Goal: Task Accomplishment & Management: Manage account settings

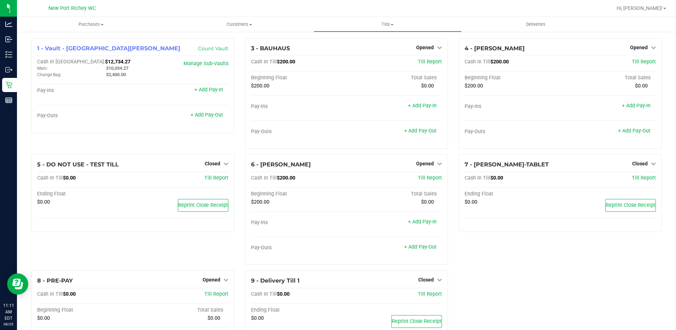
click at [526, 257] on div "7 - HEZEKIAH-WALKER-TABLET Closed Open Till Cash In Till $0.00 Till Report Endi…" at bounding box center [560, 212] width 214 height 116
click at [199, 117] on link "+ Add Pay-Out" at bounding box center [207, 115] width 33 height 6
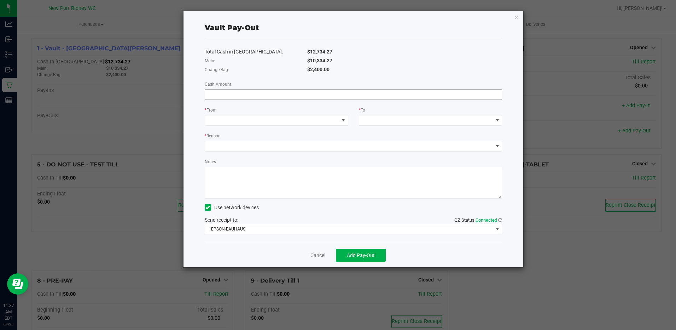
click at [347, 98] on input at bounding box center [353, 94] width 297 height 10
type input "$10,334.27"
click at [352, 45] on div "Total Cash in Vault: $12,734.27 Main: $10,334.27 Change Bag: $2,400.00 Cash Amo…" at bounding box center [354, 141] width 298 height 204
click at [302, 125] on span at bounding box center [277, 120] width 144 height 11
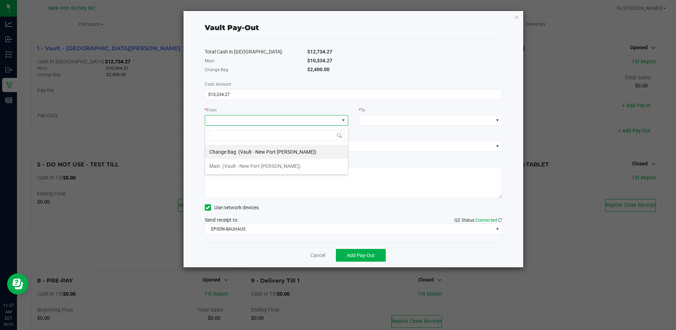
scroll to position [11, 144]
click at [264, 166] on span "(Vault - New Port Richey WC)" at bounding box center [261, 166] width 78 height 6
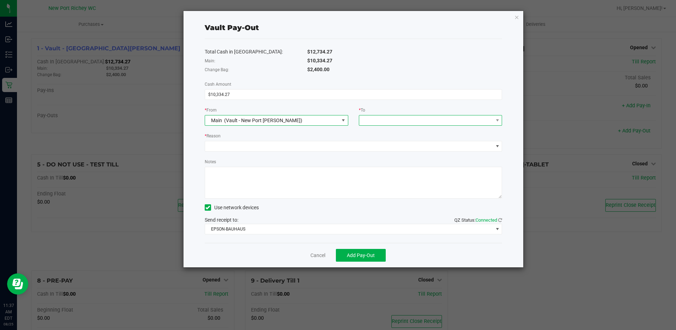
click at [405, 124] on span at bounding box center [426, 120] width 134 height 10
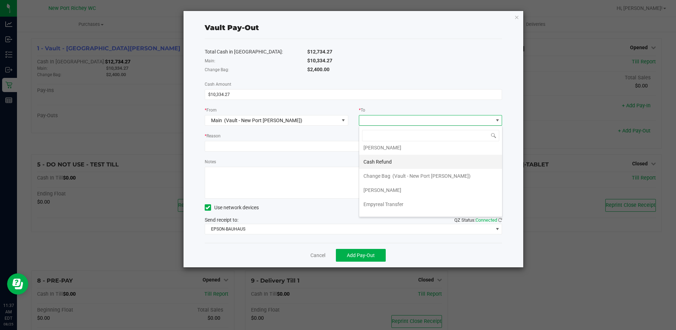
scroll to position [28, 0]
click at [403, 197] on div "Empyreal Transfer" at bounding box center [383, 194] width 41 height 13
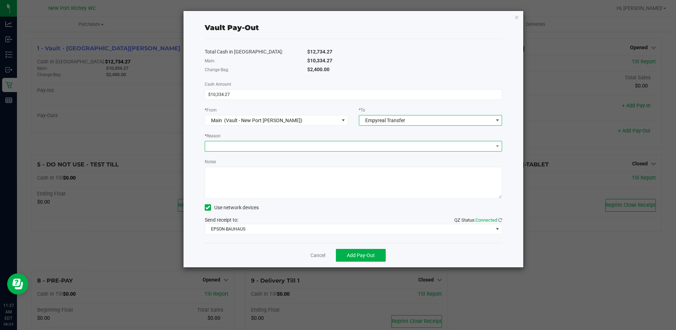
click at [338, 147] on span at bounding box center [349, 146] width 288 height 10
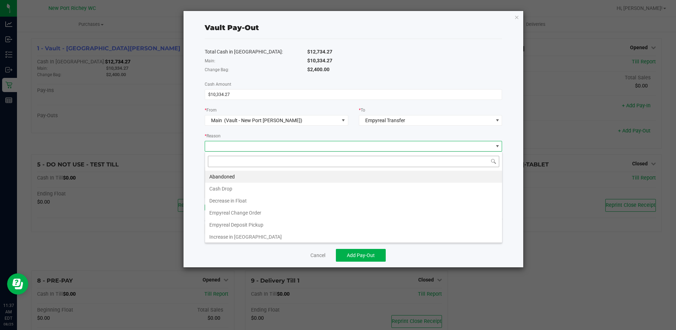
scroll to position [11, 297]
click at [268, 225] on li "Empyreal Deposit Pickup" at bounding box center [353, 225] width 297 height 12
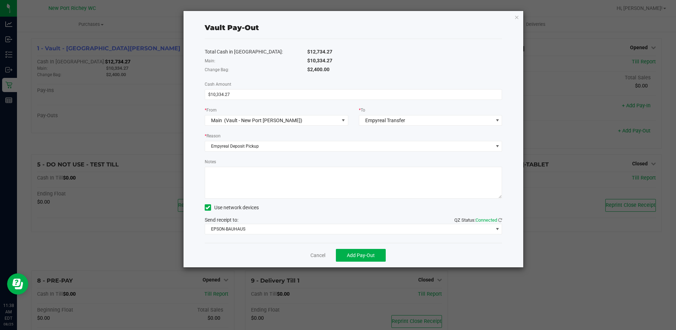
click at [262, 181] on textarea "Notes" at bounding box center [354, 183] width 298 height 32
type textarea "JW"
click at [305, 227] on span "EPSON-BAUHAUS" at bounding box center [349, 229] width 288 height 10
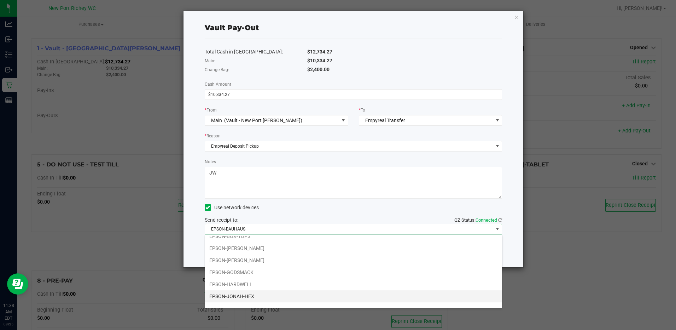
scroll to position [25, 0]
click at [250, 299] on li "EPSON-LED-ZEPPLIN" at bounding box center [353, 300] width 297 height 12
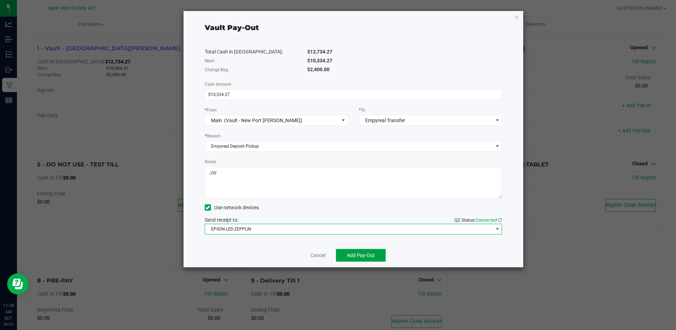
click at [369, 250] on button "Add Pay-Out" at bounding box center [361, 255] width 50 height 13
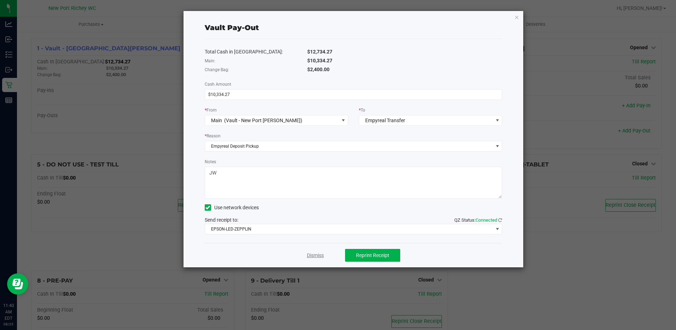
click at [316, 257] on link "Dismiss" at bounding box center [315, 254] width 17 height 7
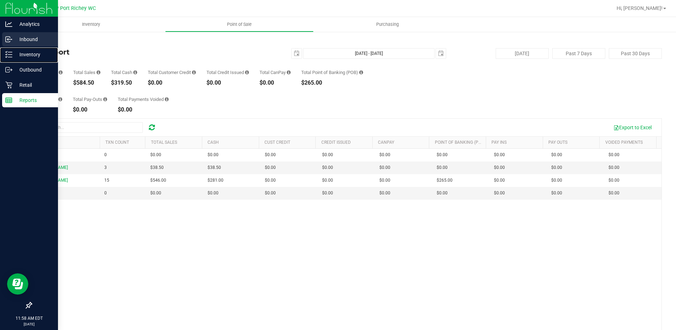
drag, startPoint x: 16, startPoint y: 57, endPoint x: 38, endPoint y: 37, distance: 29.6
click at [16, 57] on p "Inventory" at bounding box center [33, 54] width 42 height 8
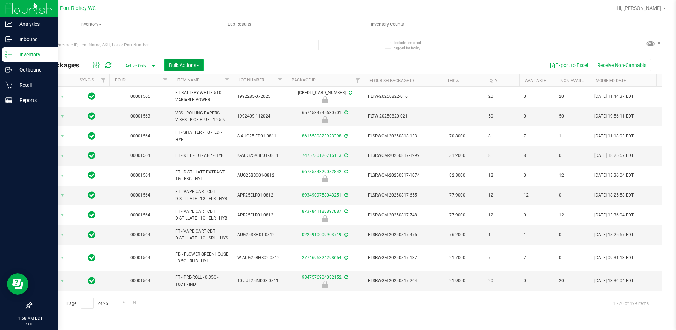
click at [193, 67] on span "Bulk Actions" at bounding box center [184, 65] width 30 height 6
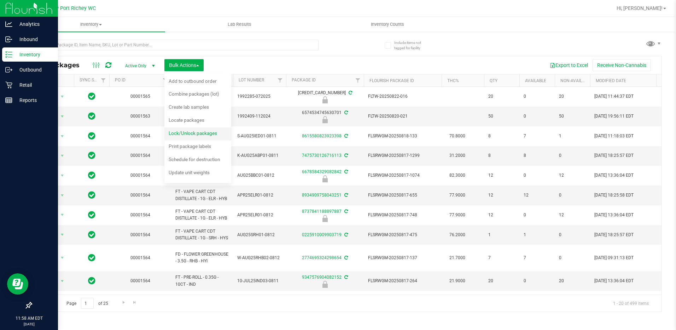
click at [195, 133] on span "Lock/Unlock packages" at bounding box center [193, 133] width 48 height 6
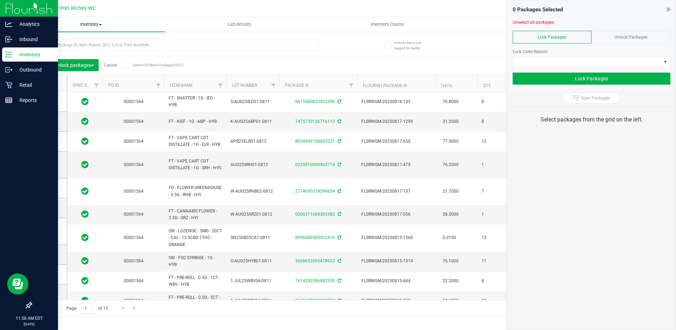
click at [74, 24] on span "Inventory" at bounding box center [91, 24] width 148 height 6
click at [12, 64] on div "Outbound" at bounding box center [30, 70] width 56 height 14
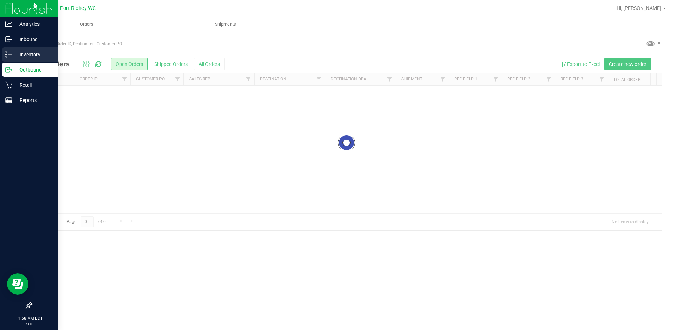
click at [10, 53] on icon at bounding box center [8, 54] width 7 height 7
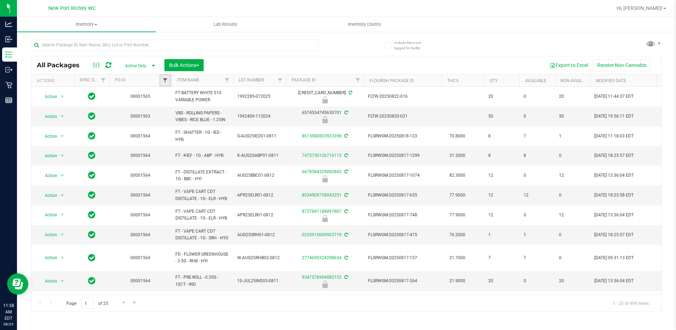
click at [165, 77] on span "Filter" at bounding box center [165, 80] width 6 height 6
type input "1566"
click at [164, 107] on button "Filter" at bounding box center [181, 115] width 34 height 16
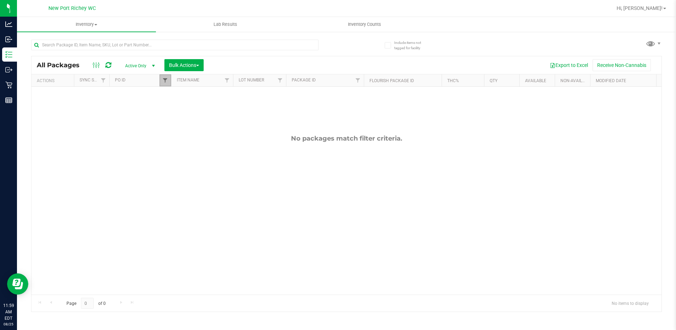
click at [167, 79] on span "Filter" at bounding box center [165, 80] width 6 height 6
click at [223, 112] on button "Clear" at bounding box center [220, 115] width 34 height 16
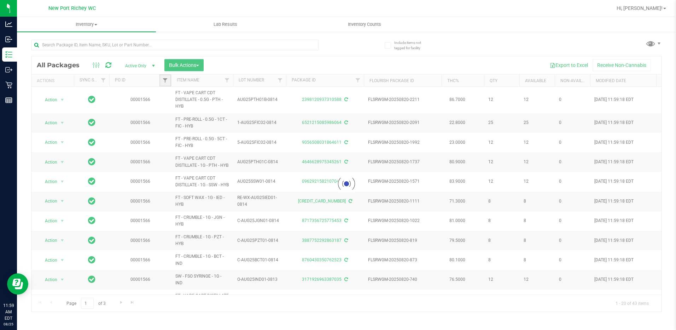
click at [166, 82] on span "Filter" at bounding box center [165, 80] width 6 height 6
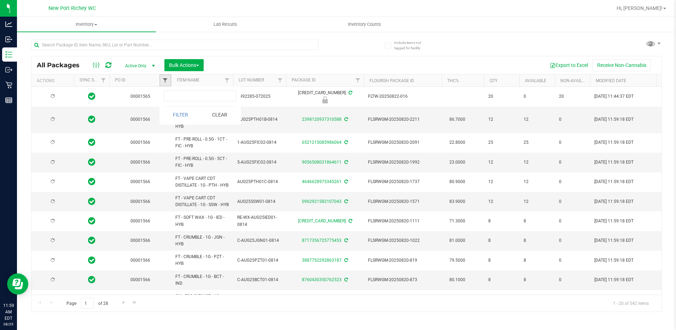
type input "2026-08-12"
click at [163, 77] on span "Filter" at bounding box center [165, 80] width 6 height 6
click at [165, 80] on span "Filter" at bounding box center [165, 80] width 6 height 6
type input "1566"
click at [184, 117] on button "Filter" at bounding box center [181, 115] width 34 height 16
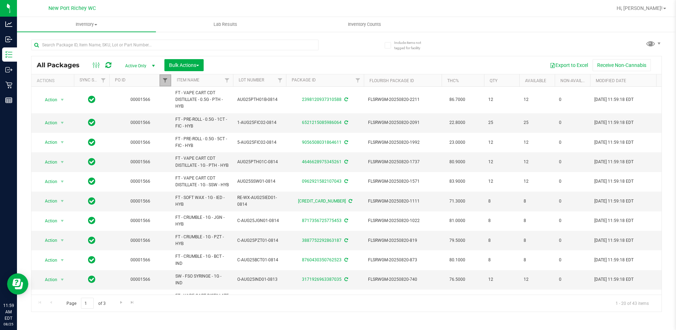
click at [167, 79] on span "Filter" at bounding box center [165, 80] width 6 height 6
click at [186, 64] on span "Bulk Actions" at bounding box center [184, 65] width 30 height 6
click at [192, 131] on span "Lock/Unlock packages" at bounding box center [193, 133] width 48 height 6
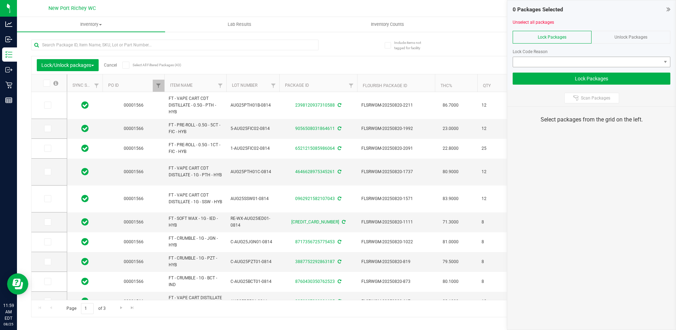
type input "2026-08-12"
click at [127, 65] on icon at bounding box center [125, 65] width 5 height 0
click at [0, 0] on input "Select All Filtered Packages (43)" at bounding box center [0, 0] width 0 height 0
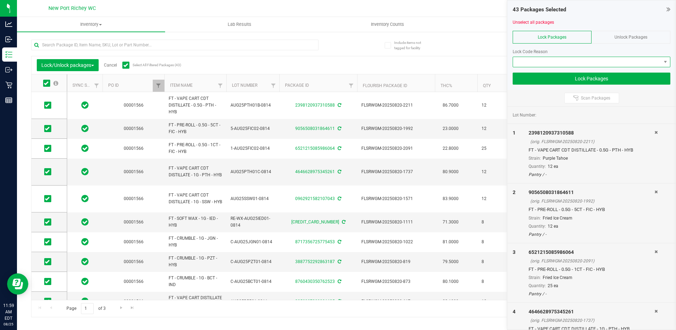
click at [571, 64] on span at bounding box center [587, 62] width 148 height 10
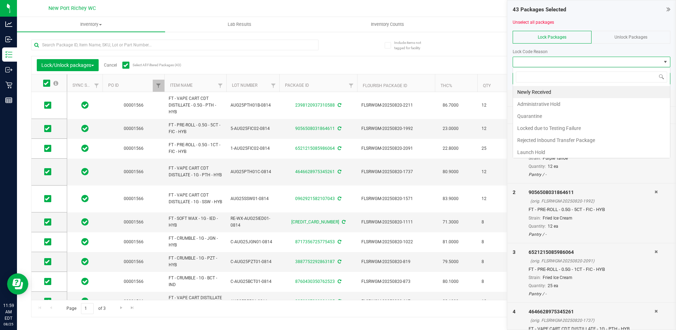
scroll to position [11, 158]
click at [571, 88] on li "Newly Received" at bounding box center [591, 92] width 157 height 12
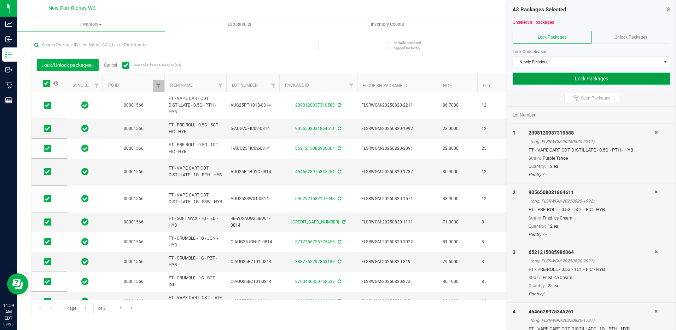
click at [582, 80] on button "Lock Packages" at bounding box center [592, 78] width 158 height 12
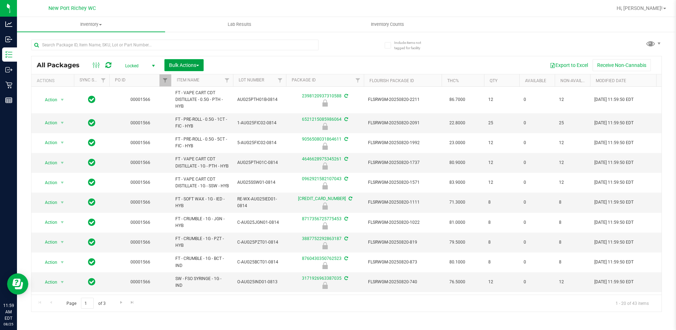
click at [185, 60] on button "Bulk Actions" at bounding box center [183, 65] width 39 height 12
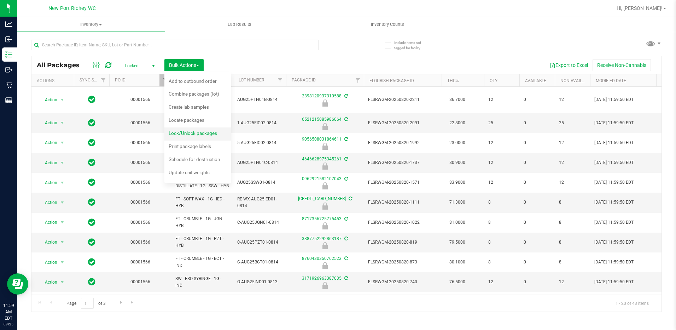
click at [201, 130] on span "Lock/Unlock packages" at bounding box center [193, 133] width 48 height 6
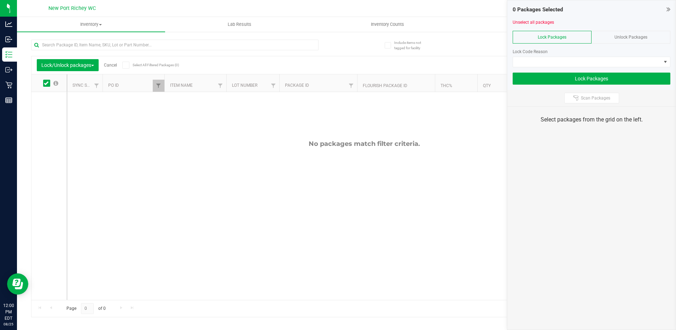
click at [619, 39] on span "Unlock Packages" at bounding box center [631, 37] width 33 height 5
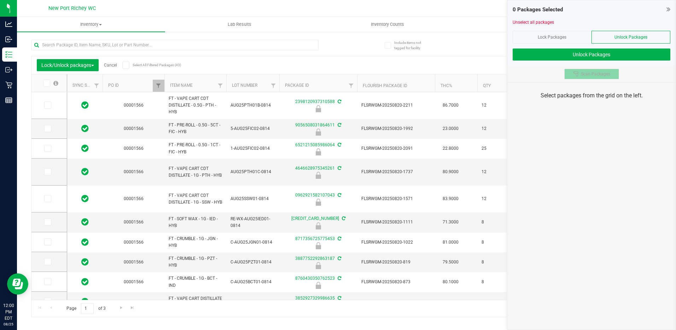
click at [590, 71] on span "Scan Packages" at bounding box center [595, 74] width 29 height 6
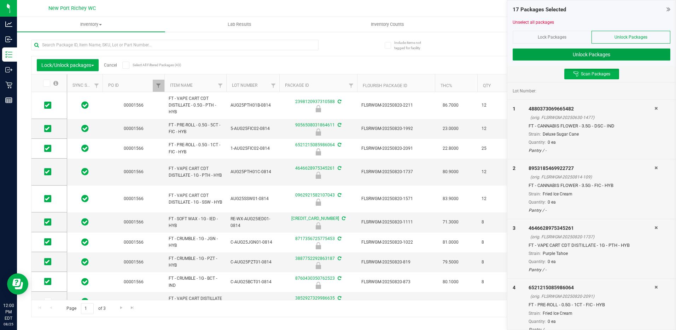
click at [621, 52] on button "Unlock Packages" at bounding box center [592, 54] width 158 height 12
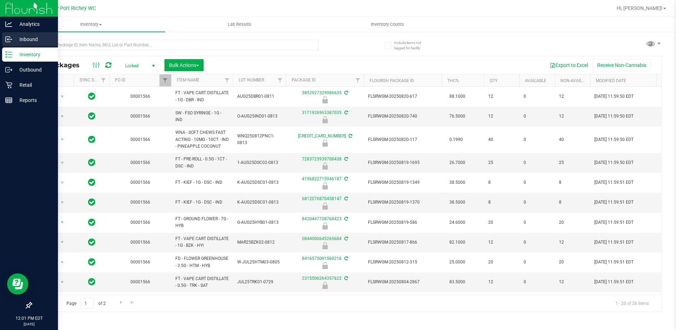
click at [31, 38] on p "Inbound" at bounding box center [33, 39] width 42 height 8
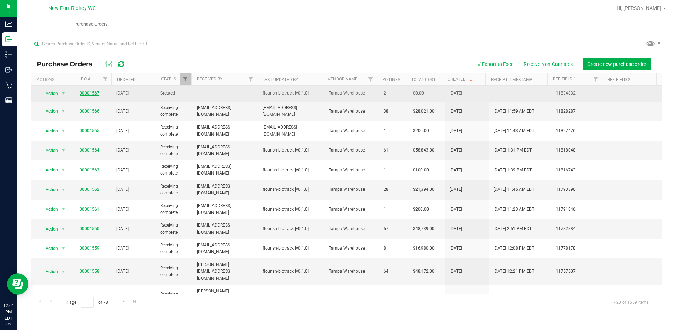
click at [85, 93] on link "00001567" at bounding box center [90, 93] width 20 height 5
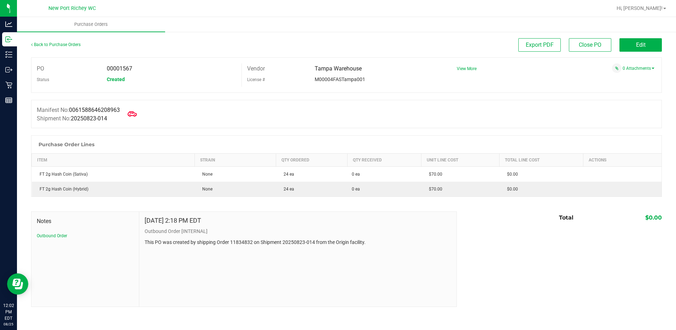
click at [133, 115] on icon at bounding box center [132, 113] width 9 height 5
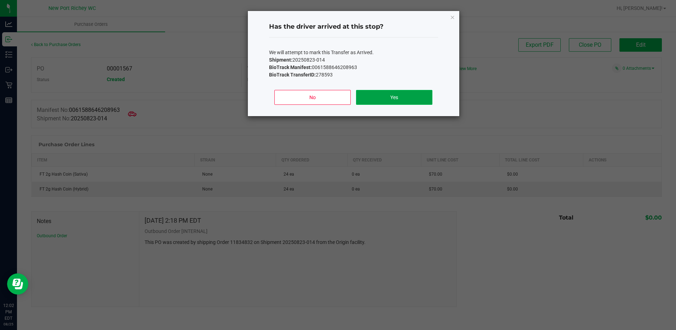
click at [401, 93] on button "Yes" at bounding box center [394, 97] width 76 height 15
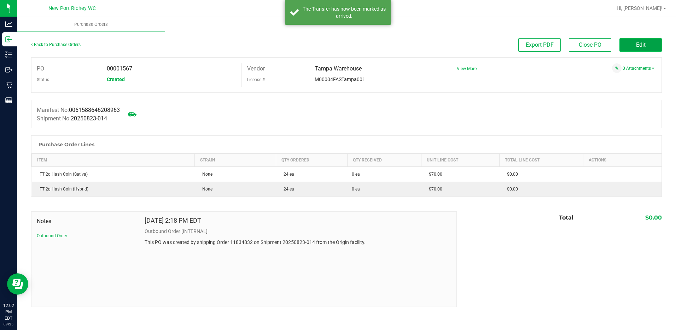
click at [638, 46] on span "Edit" at bounding box center [641, 44] width 10 height 7
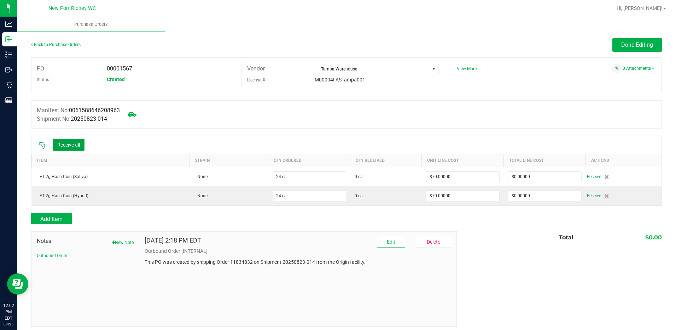
click at [68, 145] on button "Receive all" at bounding box center [69, 145] width 32 height 12
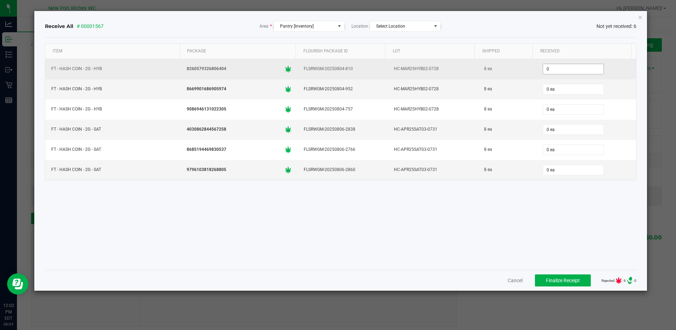
click at [543, 71] on input "0" at bounding box center [573, 69] width 60 height 10
type input "8 ea"
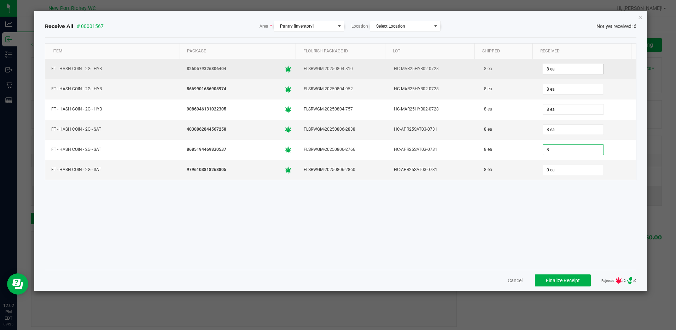
type input "8 ea"
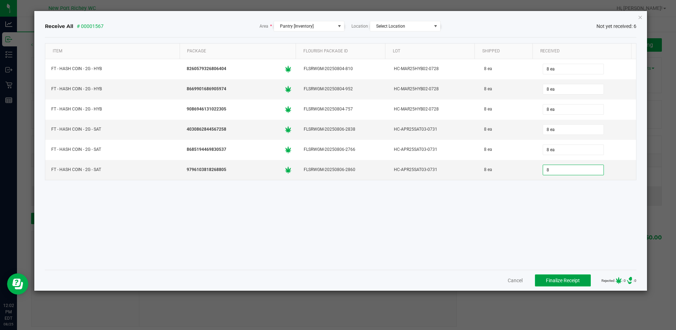
type input "8 ea"
click at [548, 280] on span "Finalize Receipt" at bounding box center [563, 280] width 34 height 6
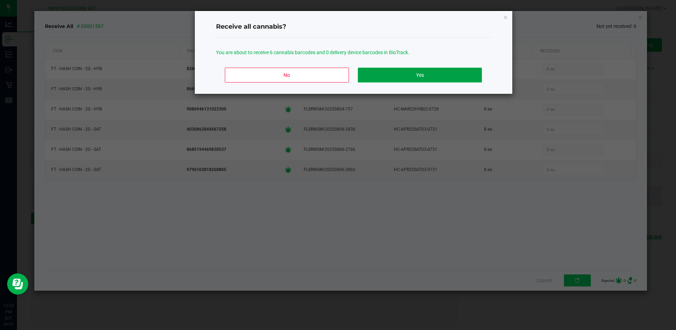
click at [424, 69] on button "Yes" at bounding box center [420, 75] width 124 height 15
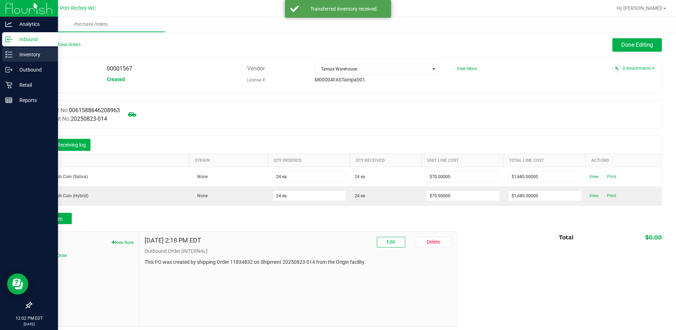
click at [32, 53] on p "Inventory" at bounding box center [33, 54] width 42 height 8
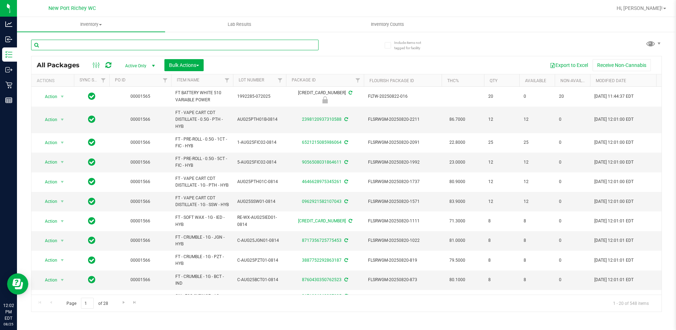
click at [110, 46] on input "text" at bounding box center [174, 45] width 287 height 11
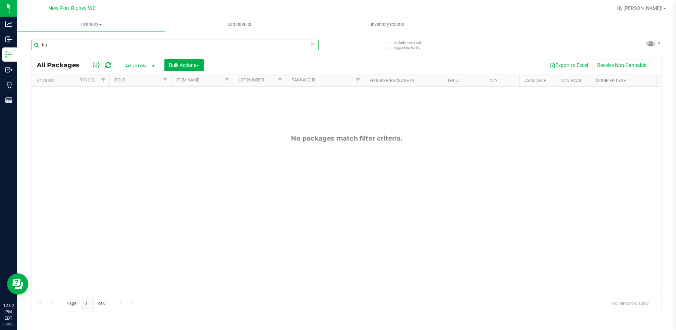
type input "h"
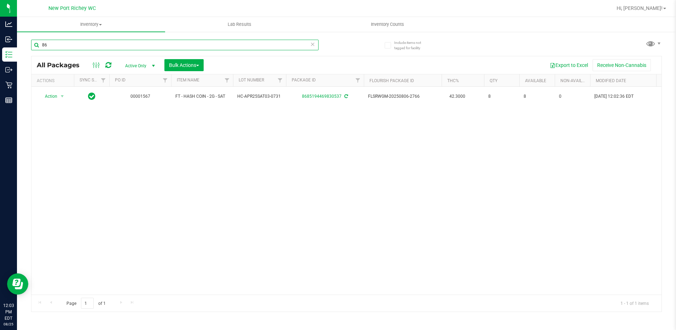
type input "8"
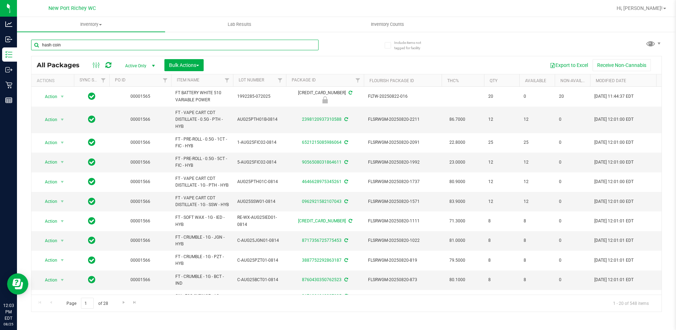
type input "hash coin"
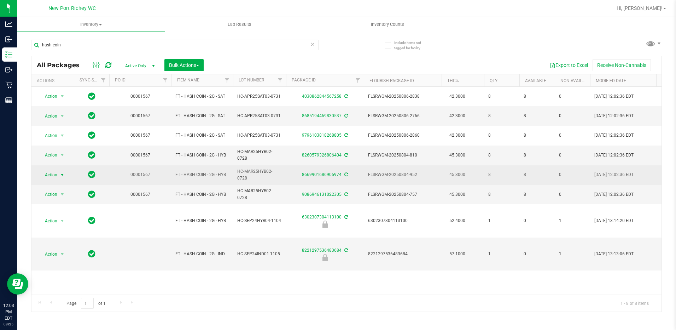
click at [63, 175] on span "select" at bounding box center [62, 175] width 6 height 6
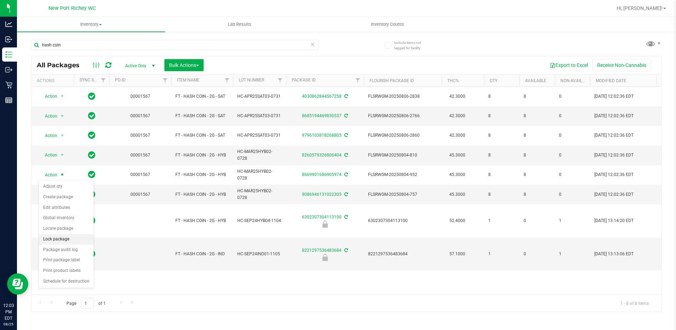
click at [53, 240] on li "Lock package" at bounding box center [66, 239] width 55 height 11
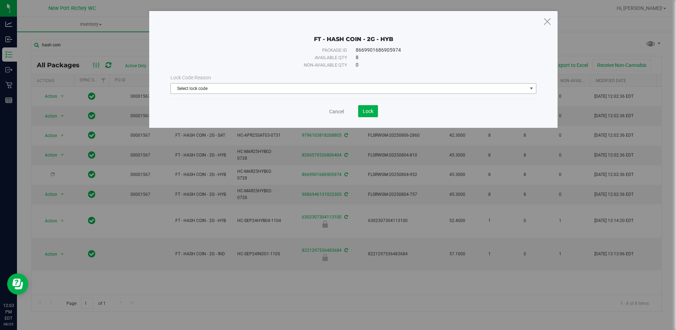
click at [531, 88] on span "select" at bounding box center [532, 89] width 6 height 6
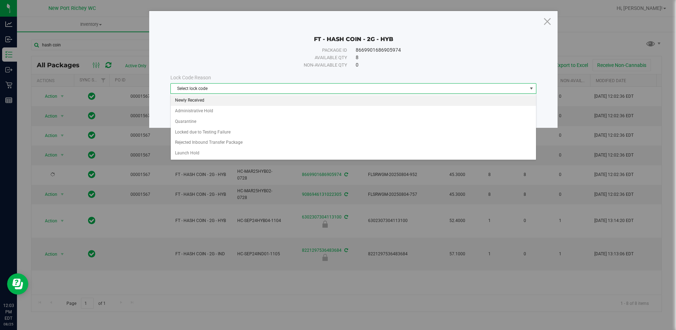
click at [192, 100] on li "Newly Received" at bounding box center [353, 100] width 365 height 11
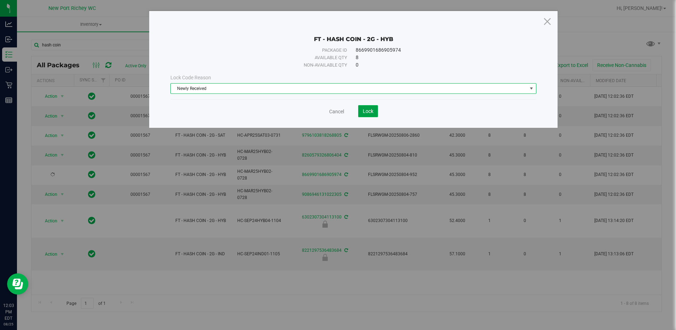
click at [366, 110] on span "Lock" at bounding box center [368, 111] width 11 height 6
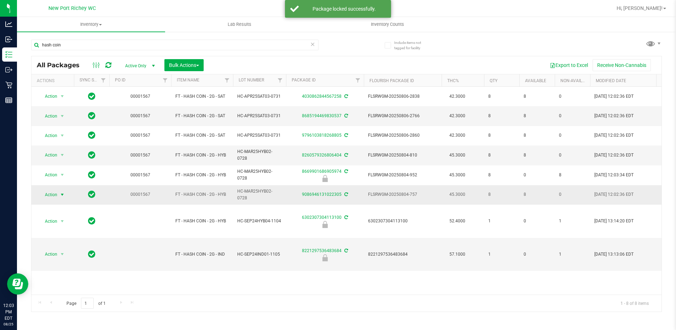
click at [62, 195] on span "select" at bounding box center [62, 195] width 6 height 6
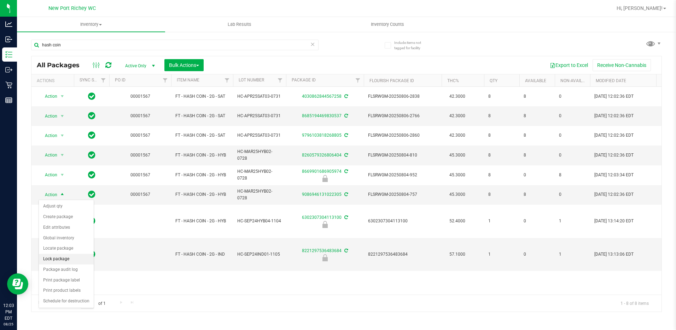
click at [62, 261] on li "Lock package" at bounding box center [66, 259] width 55 height 11
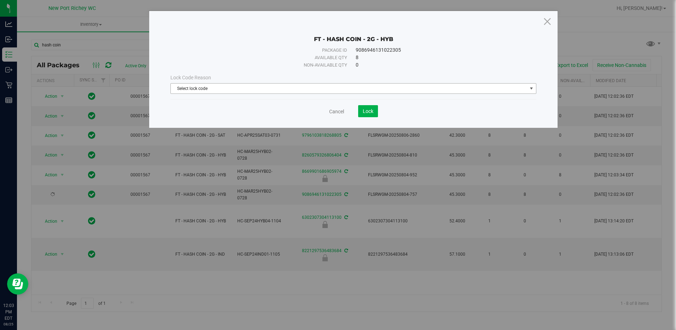
click at [529, 90] on span "select" at bounding box center [532, 89] width 6 height 6
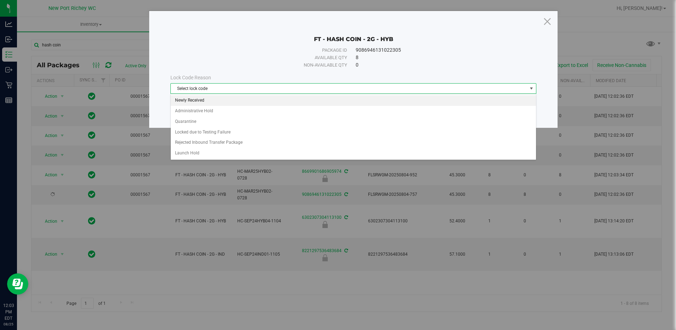
click at [196, 99] on li "Newly Received" at bounding box center [353, 100] width 365 height 11
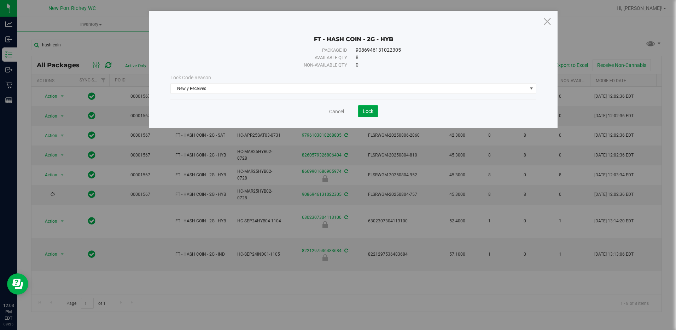
click at [369, 111] on span "Lock" at bounding box center [368, 111] width 11 height 6
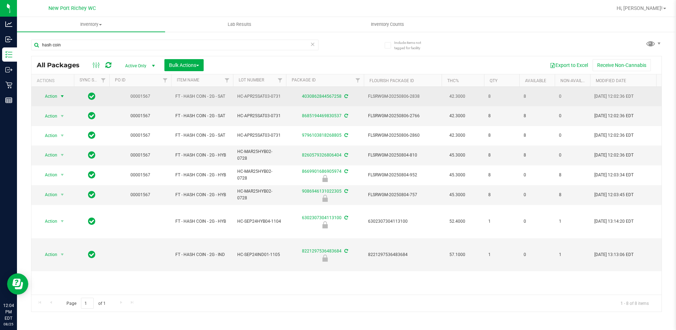
click at [63, 96] on span "select" at bounding box center [62, 96] width 6 height 6
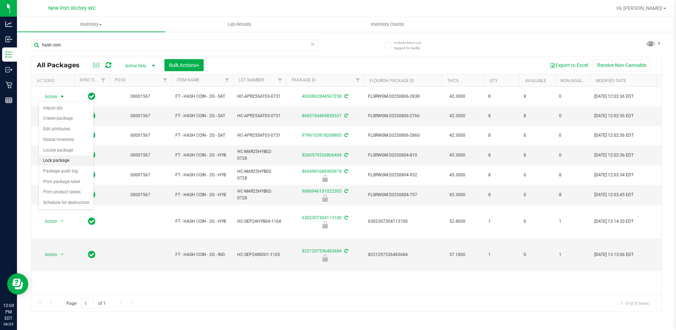
click at [54, 161] on li "Lock package" at bounding box center [66, 160] width 55 height 11
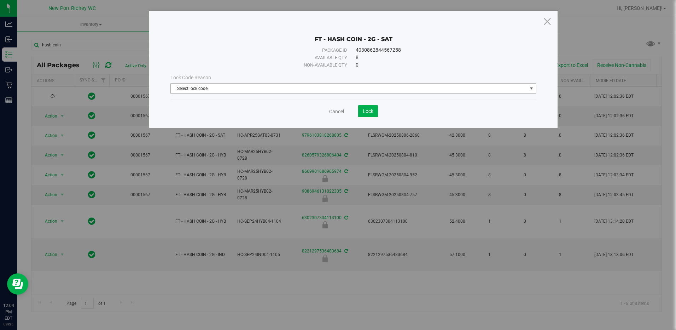
click at [530, 89] on span "select" at bounding box center [532, 89] width 6 height 6
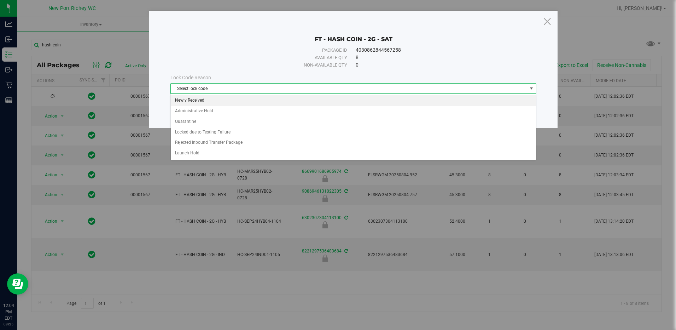
click at [200, 99] on li "Newly Received" at bounding box center [353, 100] width 365 height 11
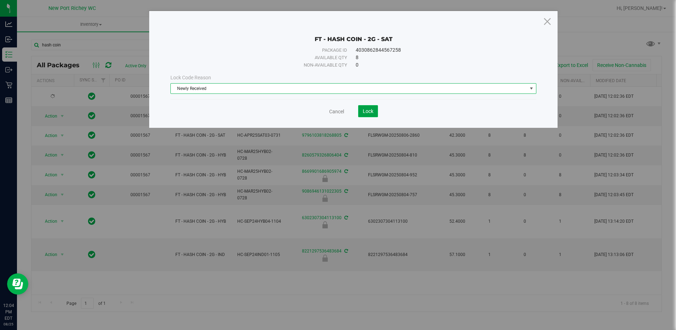
click at [367, 115] on button "Lock" at bounding box center [368, 111] width 20 height 12
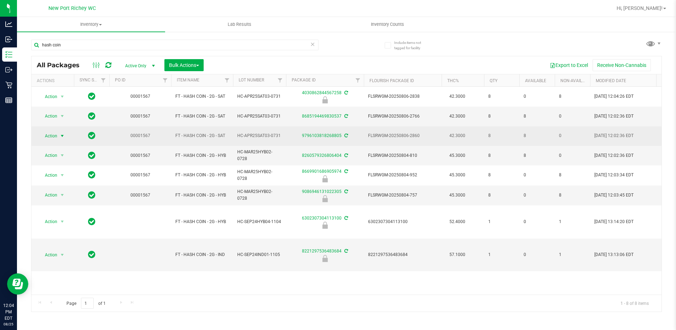
click at [63, 135] on span "select" at bounding box center [62, 136] width 6 height 6
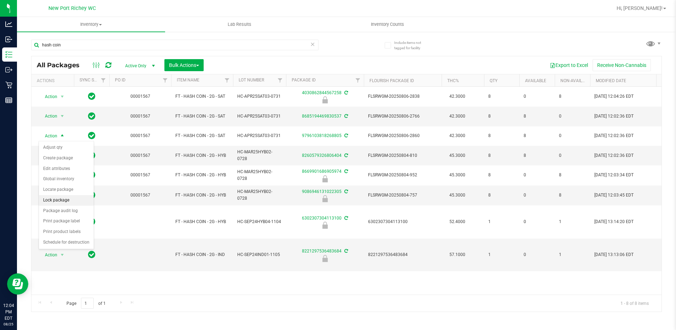
click at [57, 198] on li "Lock package" at bounding box center [66, 200] width 55 height 11
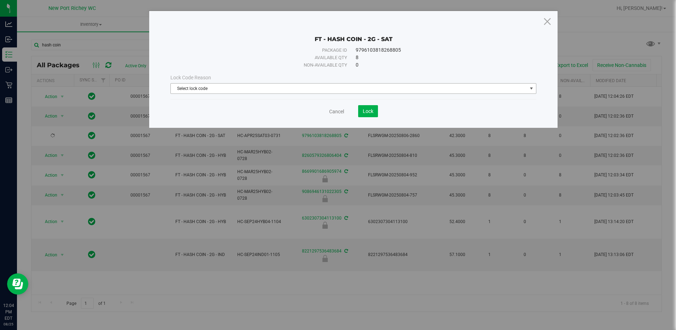
click at [532, 83] on span "select" at bounding box center [531, 88] width 9 height 10
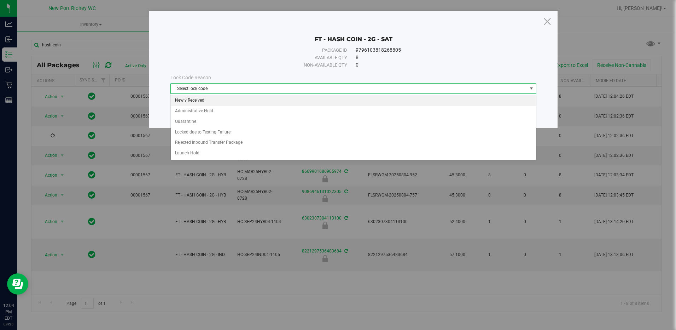
click at [197, 101] on li "Newly Received" at bounding box center [353, 100] width 365 height 11
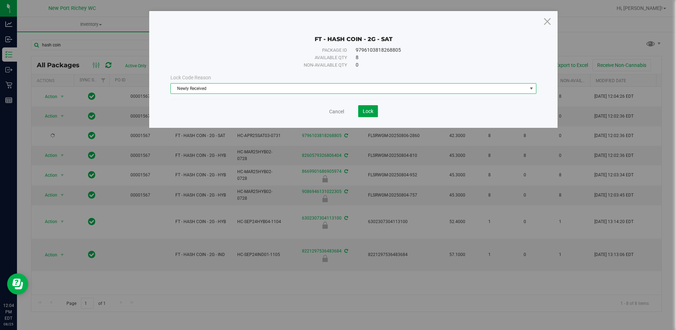
click at [367, 114] on button "Lock" at bounding box center [368, 111] width 20 height 12
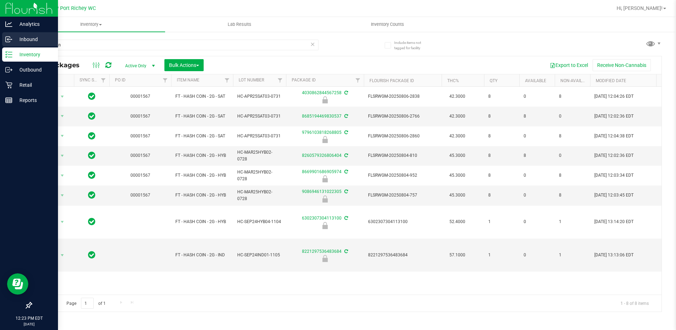
click at [26, 40] on p "Inbound" at bounding box center [33, 39] width 42 height 8
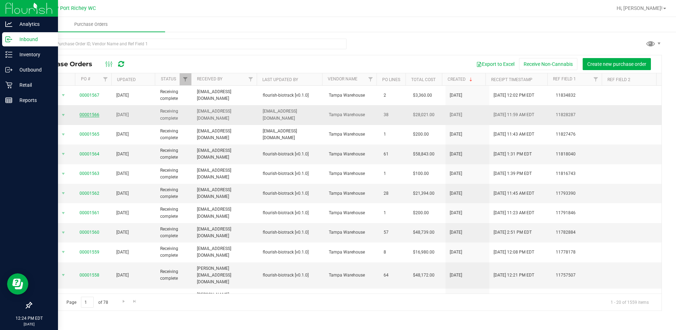
click at [93, 116] on link "00001566" at bounding box center [90, 114] width 20 height 5
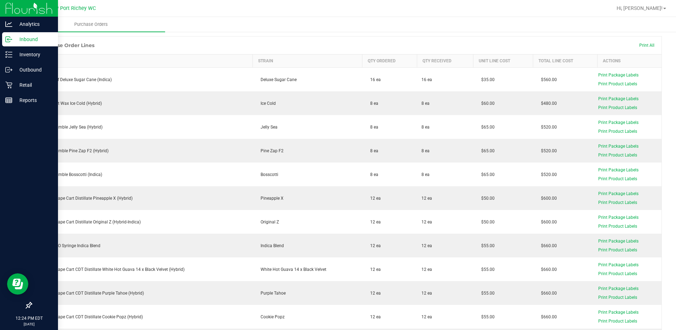
scroll to position [35, 0]
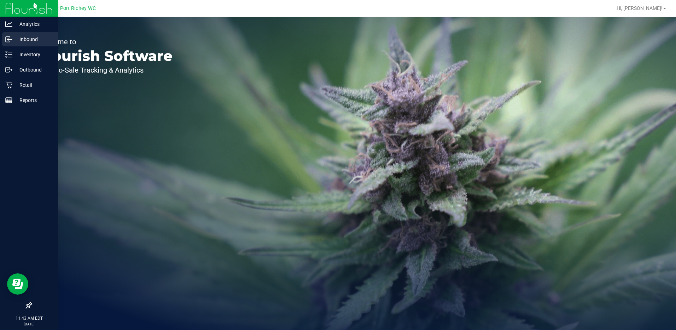
click at [25, 38] on p "Inbound" at bounding box center [33, 39] width 42 height 8
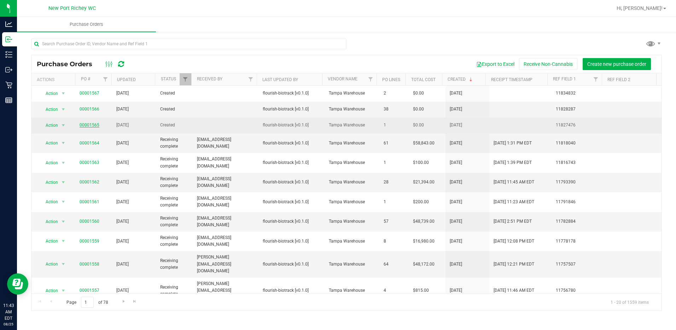
click at [87, 125] on link "00001565" at bounding box center [90, 124] width 20 height 5
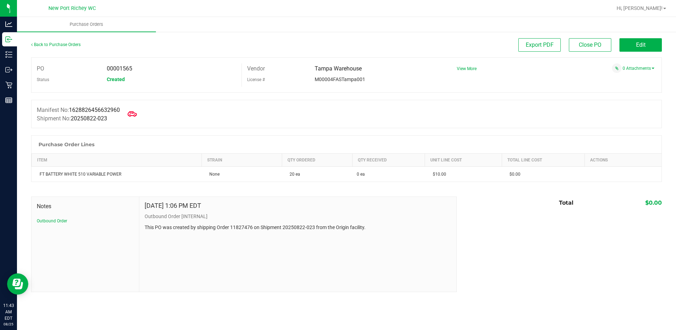
click at [137, 115] on icon at bounding box center [132, 113] width 9 height 5
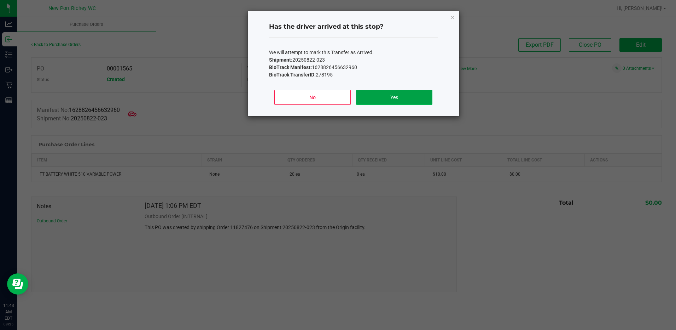
click at [397, 98] on button "Yes" at bounding box center [394, 97] width 76 height 15
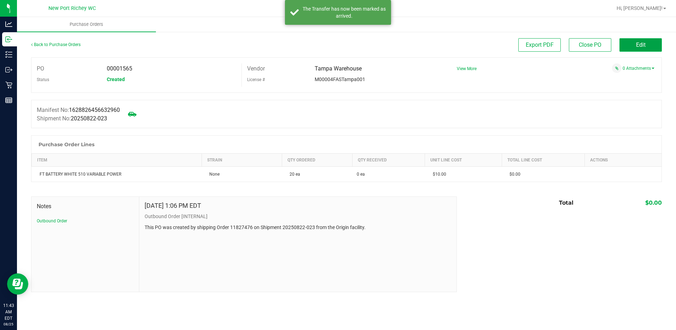
click at [629, 42] on button "Edit" at bounding box center [640, 44] width 42 height 13
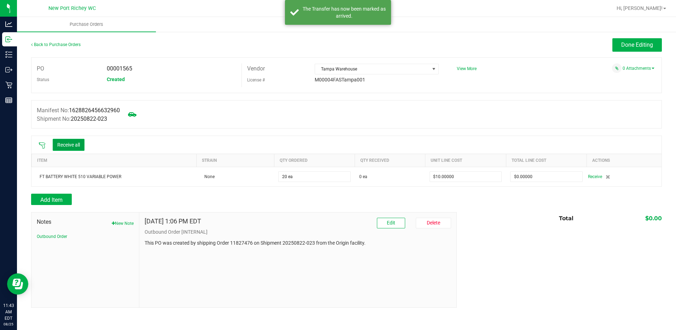
click at [68, 145] on button "Receive all" at bounding box center [69, 145] width 32 height 12
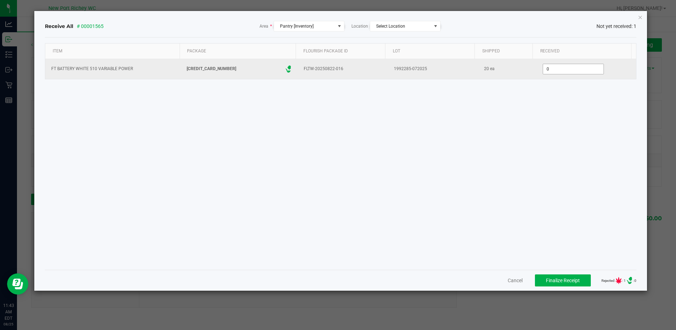
click at [543, 69] on input "0" at bounding box center [573, 69] width 60 height 10
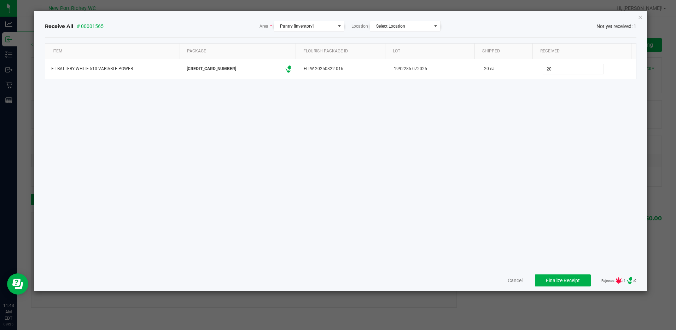
type input "20 ea"
click at [524, 134] on div "Item Package Flourish Package ID Lot Shipped Received FT BATTERY WHITE 510 VARI…" at bounding box center [340, 153] width 591 height 221
click at [564, 281] on span "Finalize Receipt" at bounding box center [563, 280] width 34 height 6
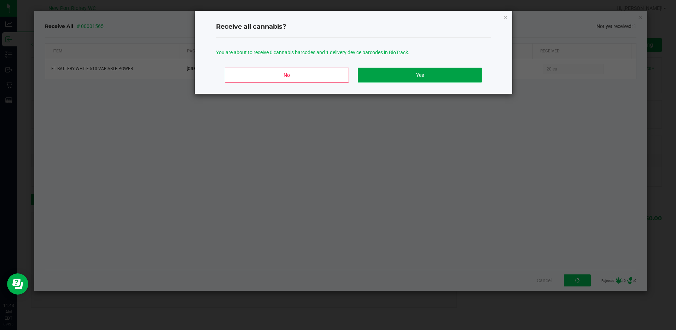
click at [424, 71] on button "Yes" at bounding box center [420, 75] width 124 height 15
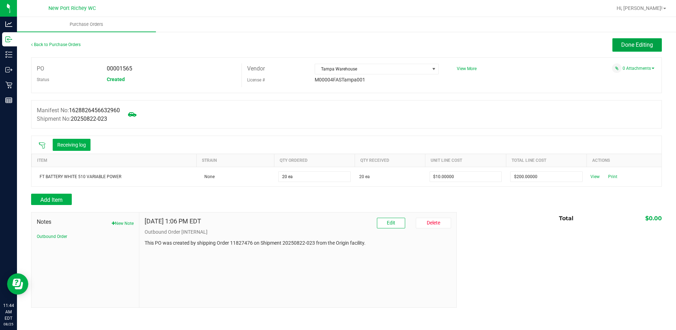
click at [627, 44] on span "Done Editing" at bounding box center [637, 44] width 32 height 7
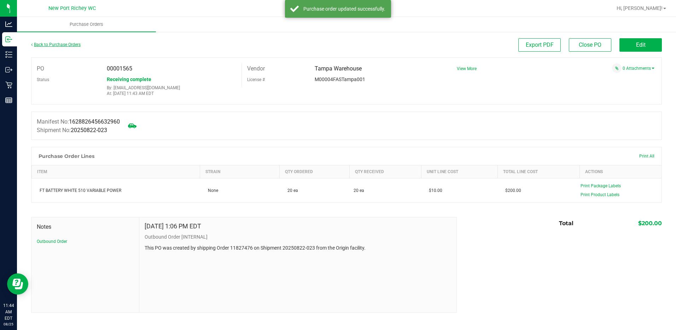
click at [66, 45] on link "Back to Purchase Orders" at bounding box center [56, 44] width 50 height 5
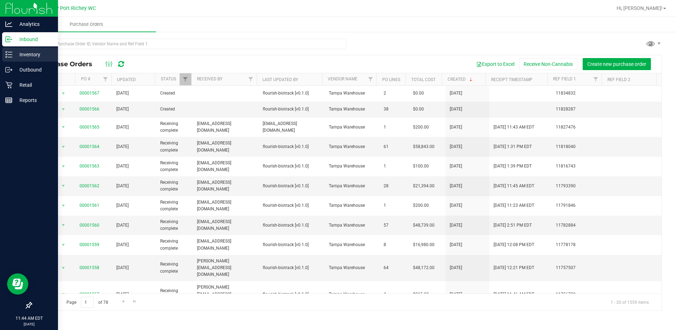
click at [24, 56] on p "Inventory" at bounding box center [33, 54] width 42 height 8
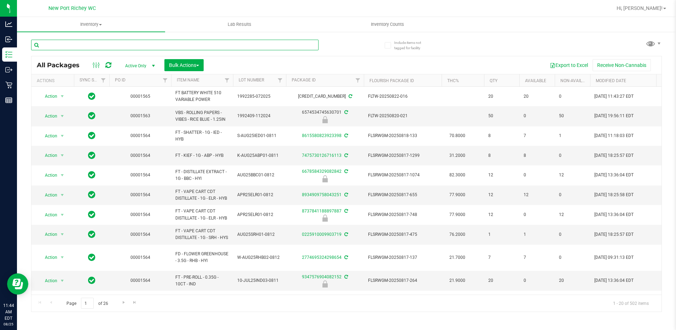
click at [71, 45] on input "text" at bounding box center [174, 45] width 287 height 11
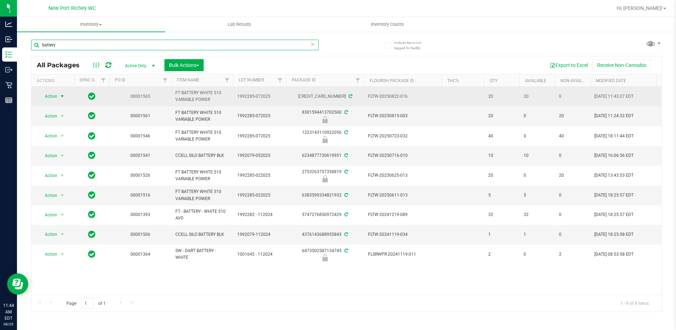
type input "battery"
click at [62, 95] on span "select" at bounding box center [62, 96] width 6 height 6
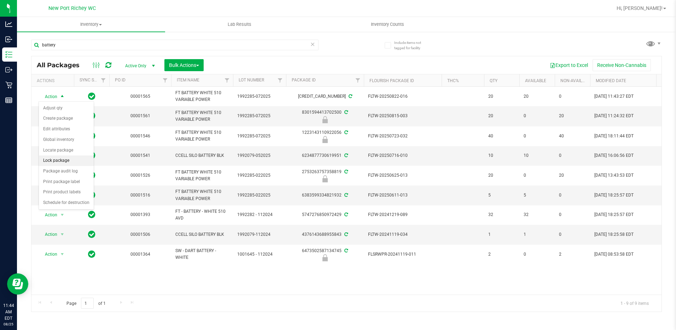
click at [54, 160] on li "Lock package" at bounding box center [66, 160] width 55 height 11
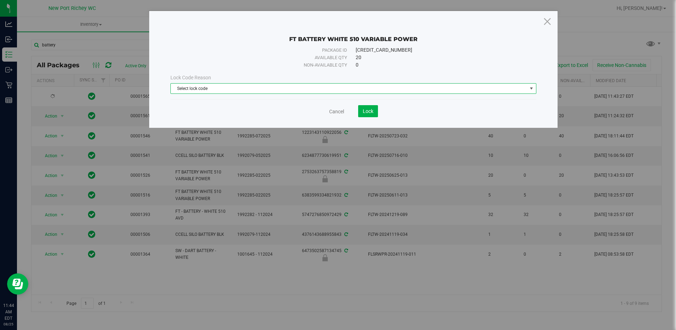
click at [528, 88] on span "select" at bounding box center [531, 88] width 9 height 10
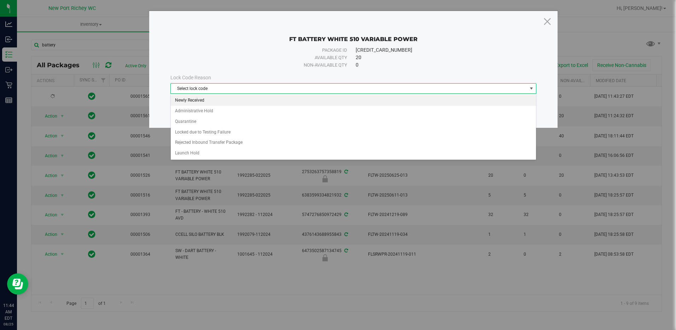
click at [181, 102] on li "Newly Received" at bounding box center [353, 100] width 365 height 11
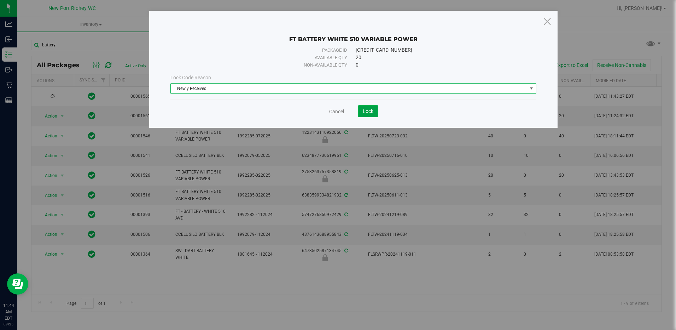
click at [373, 112] on span "Lock" at bounding box center [368, 111] width 11 height 6
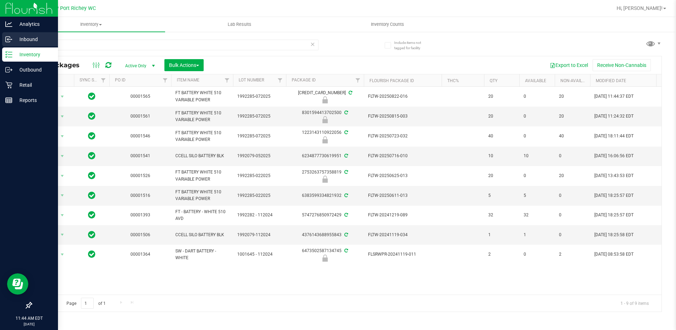
click at [29, 39] on p "Inbound" at bounding box center [33, 39] width 42 height 8
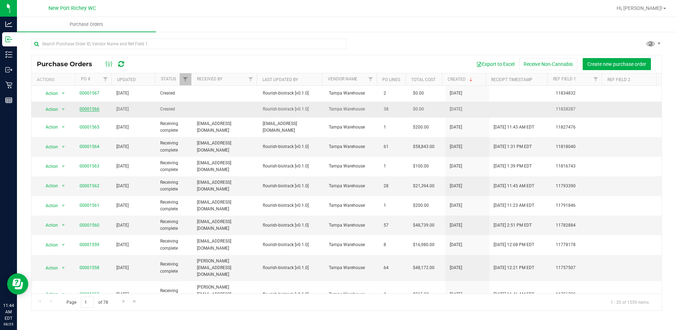
click at [87, 109] on link "00001566" at bounding box center [90, 108] width 20 height 5
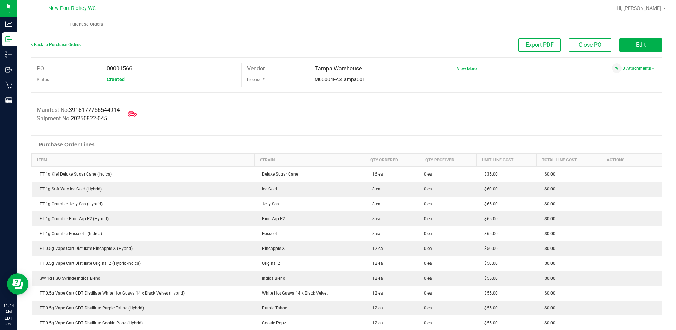
click at [134, 113] on icon at bounding box center [132, 113] width 9 height 9
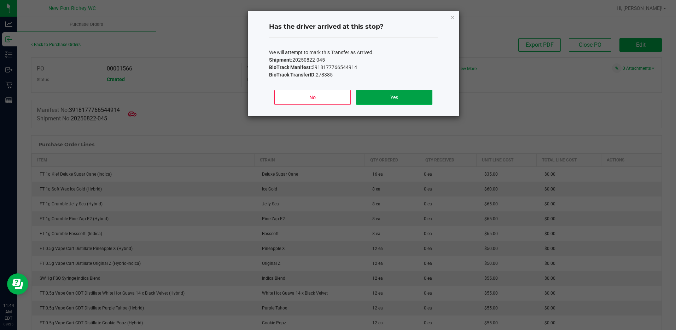
click at [374, 97] on button "Yes" at bounding box center [394, 97] width 76 height 15
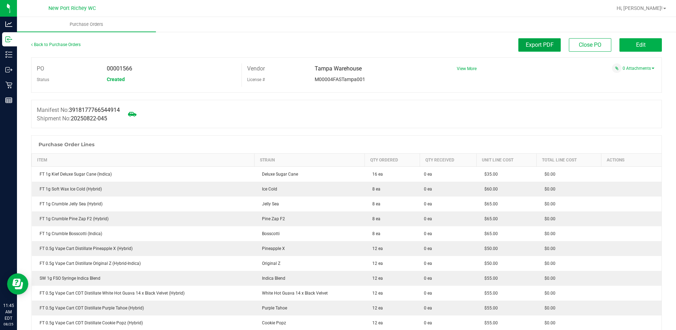
click at [529, 44] on span "Export PDF" at bounding box center [540, 44] width 28 height 7
click at [637, 44] on span "Edit" at bounding box center [641, 44] width 10 height 7
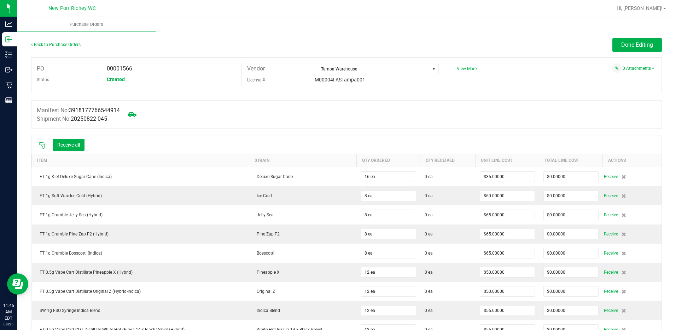
click at [42, 145] on icon at bounding box center [42, 145] width 6 height 6
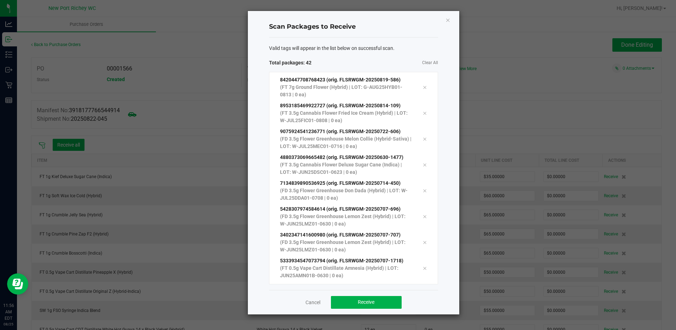
scroll to position [890, 0]
click at [365, 300] on span "Receive" at bounding box center [366, 302] width 17 height 6
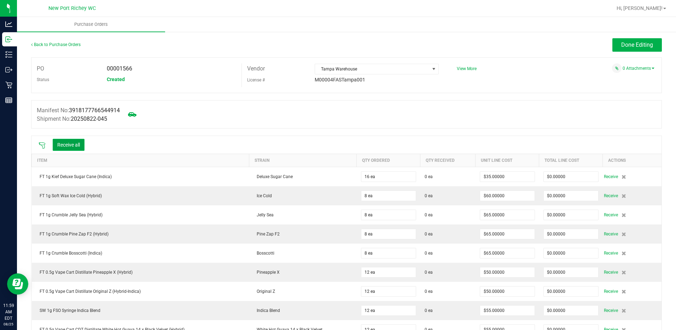
click at [70, 142] on button "Receive all" at bounding box center [69, 145] width 32 height 12
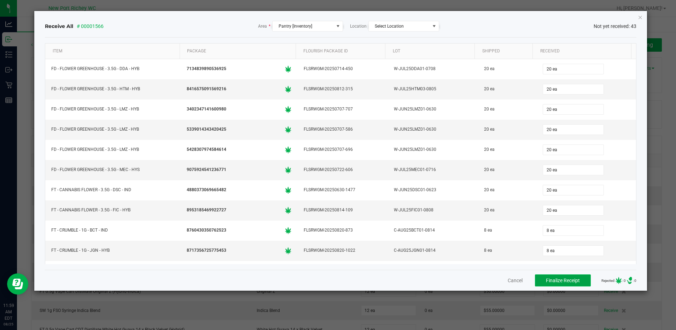
click at [571, 280] on span "Finalize Receipt" at bounding box center [563, 280] width 34 height 6
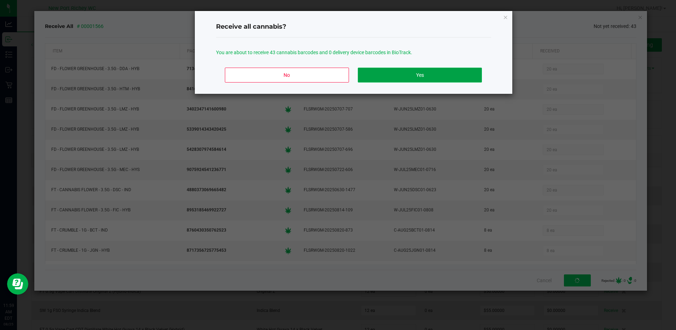
click at [424, 72] on button "Yes" at bounding box center [420, 75] width 124 height 15
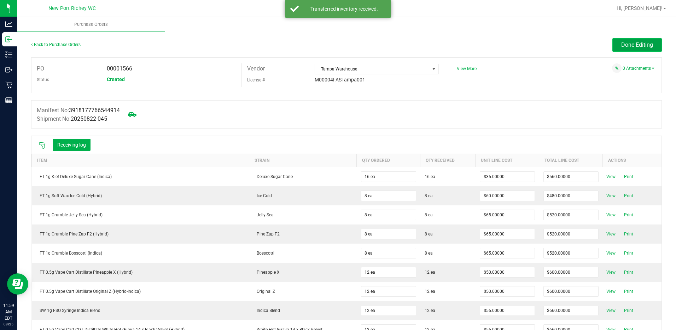
click at [629, 39] on button "Done Editing" at bounding box center [637, 44] width 50 height 13
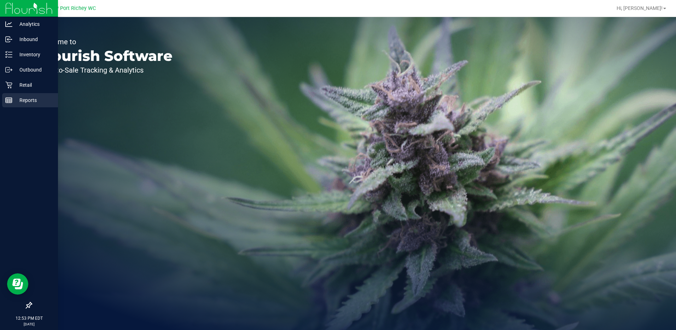
click at [28, 101] on p "Reports" at bounding box center [33, 100] width 42 height 8
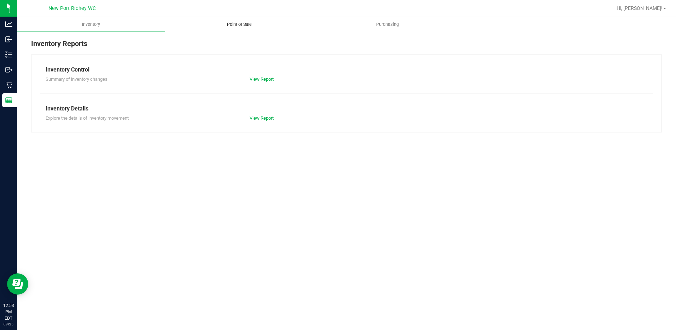
click at [240, 23] on span "Point of Sale" at bounding box center [239, 24] width 44 height 6
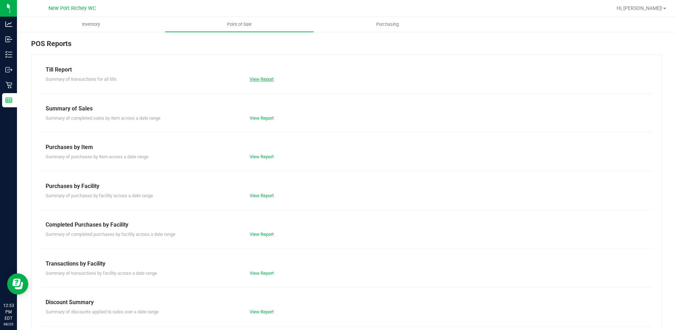
click at [260, 80] on link "View Report" at bounding box center [262, 78] width 24 height 5
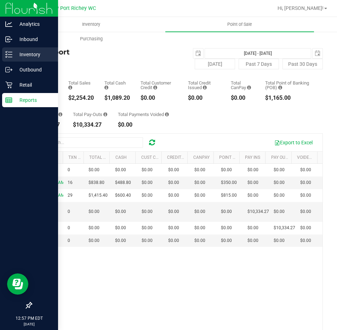
click at [19, 52] on p "Inventory" at bounding box center [33, 54] width 42 height 8
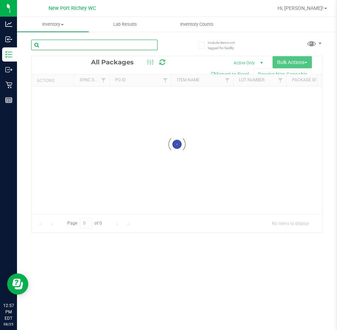
click at [76, 49] on input "text" at bounding box center [94, 45] width 126 height 11
paste input "W-APR25FIC02-0514"
type input "W-APR25FIC02-0514"
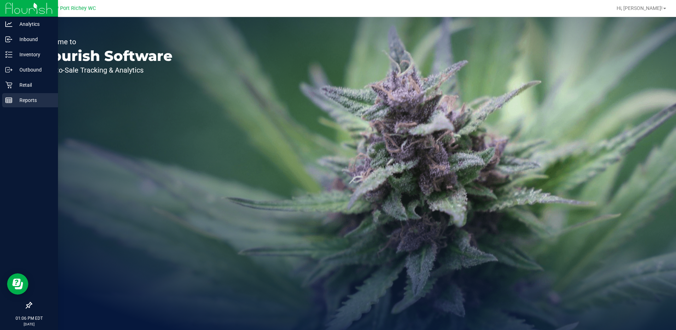
click at [23, 101] on p "Reports" at bounding box center [33, 100] width 42 height 8
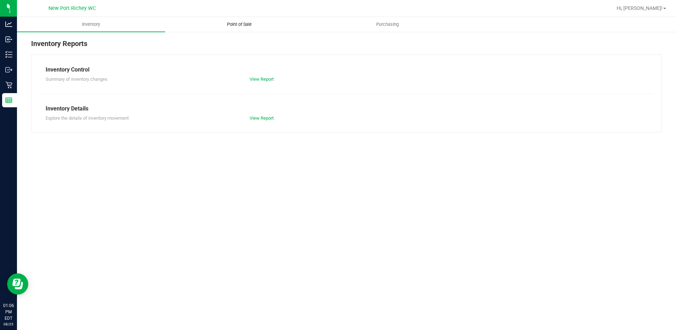
click at [235, 23] on span "Point of Sale" at bounding box center [239, 24] width 44 height 6
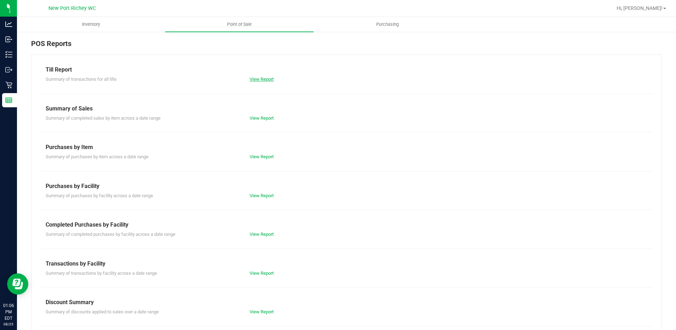
click at [258, 78] on link "View Report" at bounding box center [262, 78] width 24 height 5
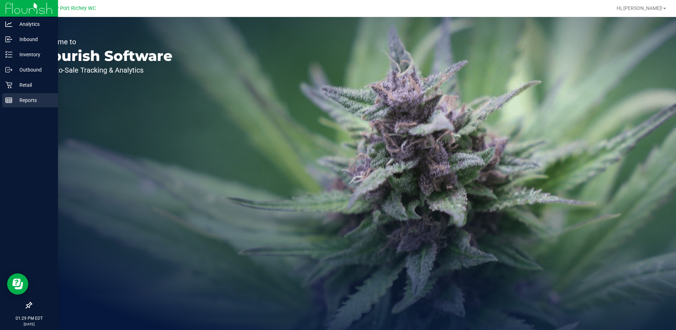
click at [23, 96] on p "Reports" at bounding box center [33, 100] width 42 height 8
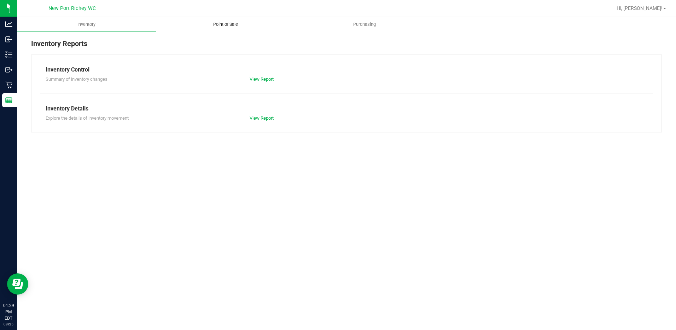
click at [229, 24] on span "Point of Sale" at bounding box center [226, 24] width 44 height 6
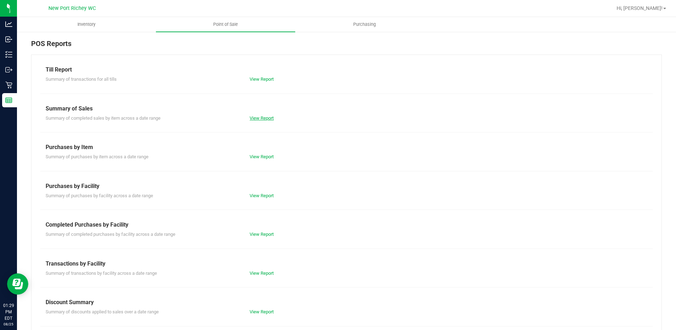
click at [264, 117] on link "View Report" at bounding box center [262, 117] width 24 height 5
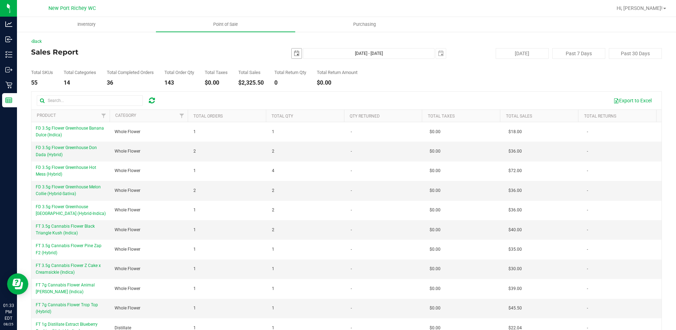
click at [294, 55] on span "select" at bounding box center [297, 54] width 6 height 6
click at [293, 137] on link "24" at bounding box center [294, 136] width 10 height 11
type input "2025-08-24"
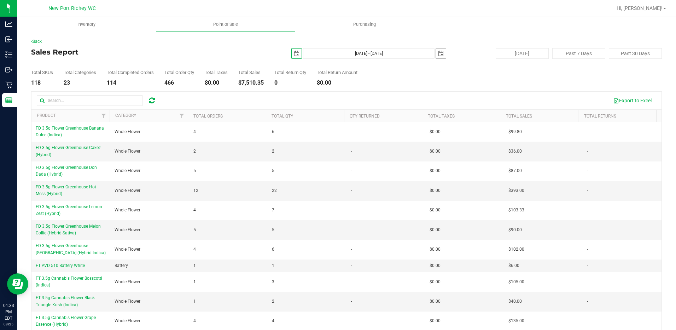
click at [438, 53] on span "select" at bounding box center [441, 54] width 6 height 6
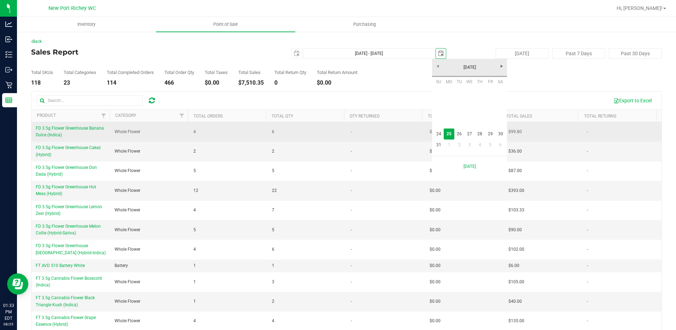
scroll to position [0, 18]
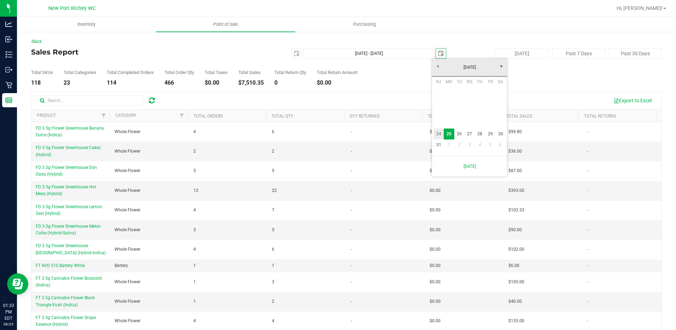
click at [438, 134] on link "24" at bounding box center [439, 133] width 10 height 11
type input "Aug 24, 2025 - Aug 24, 2025"
type input "2025-08-24"
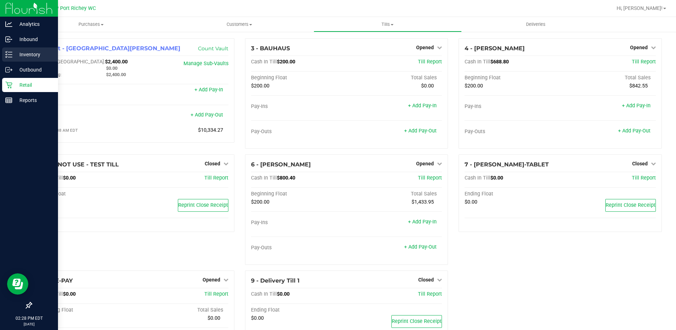
click at [20, 52] on p "Inventory" at bounding box center [33, 54] width 42 height 8
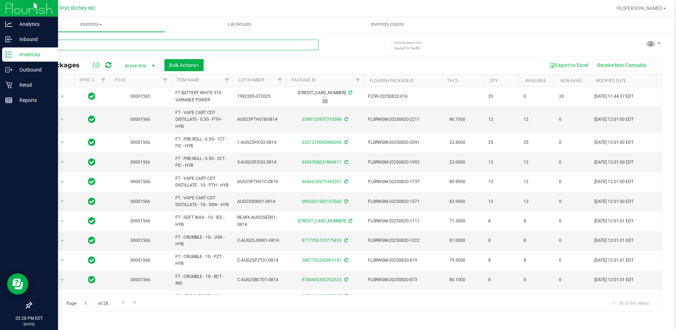
click at [84, 46] on input "text" at bounding box center [174, 45] width 287 height 11
type input "dark"
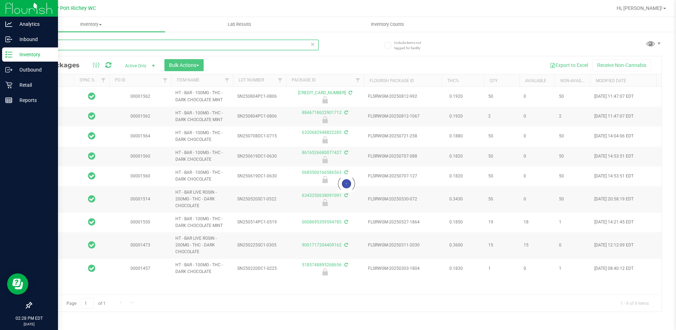
type input "2026-02-14"
type input "2026-01-18"
type input "2025-12-30"
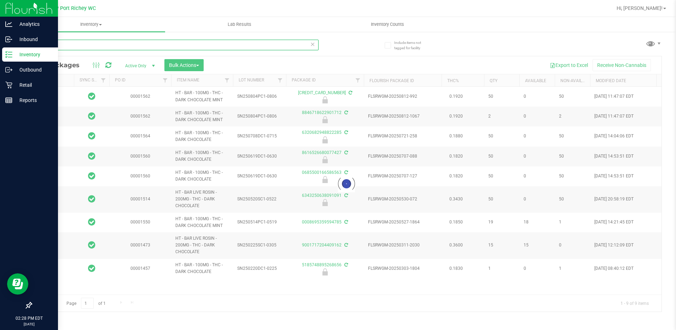
type input "2025-11-30"
type input "2025-11-24"
type input "2025-05-15"
type input "2025-09-07"
type input "2025-09-02"
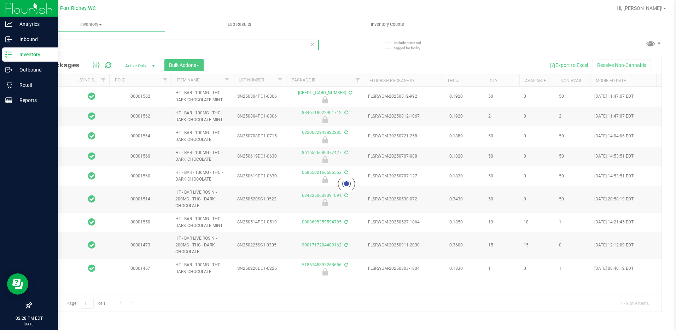
type input "2025-02-24"
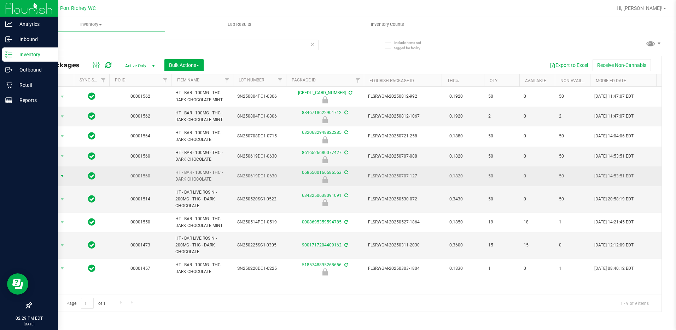
click at [64, 173] on span "select" at bounding box center [62, 176] width 6 height 6
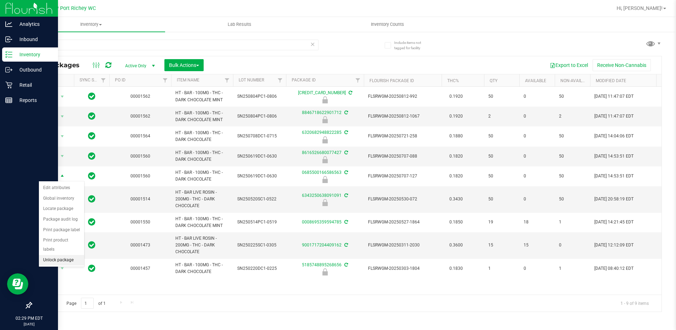
click at [53, 255] on li "Unlock package" at bounding box center [61, 260] width 45 height 11
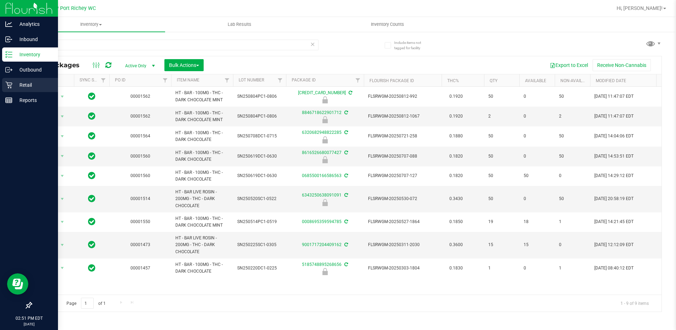
click at [30, 83] on p "Retail" at bounding box center [33, 85] width 42 height 8
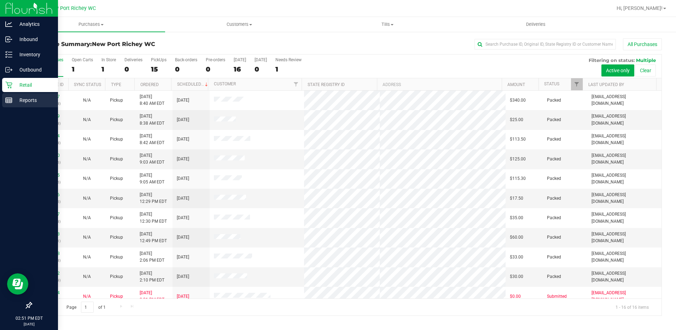
click at [30, 100] on p "Reports" at bounding box center [33, 100] width 42 height 8
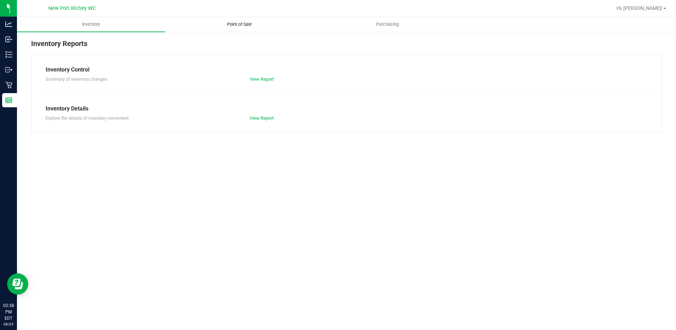
click at [243, 23] on span "Point of Sale" at bounding box center [239, 24] width 44 height 6
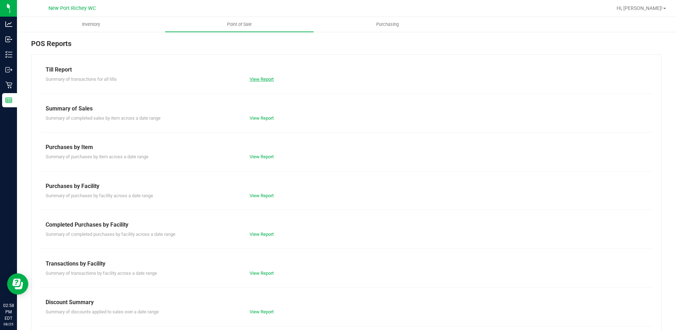
click at [266, 78] on link "View Report" at bounding box center [262, 78] width 24 height 5
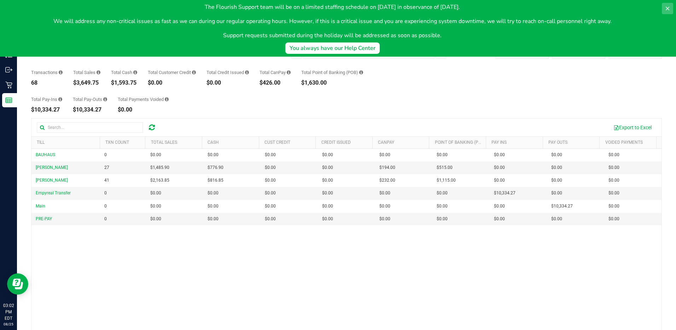
click at [668, 8] on icon at bounding box center [668, 9] width 4 height 4
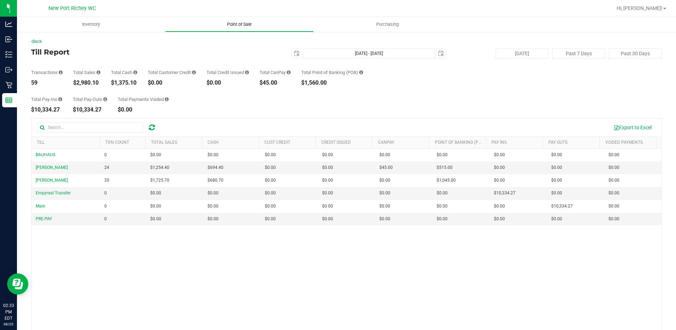
click at [245, 27] on span "Point of Sale" at bounding box center [239, 24] width 44 height 6
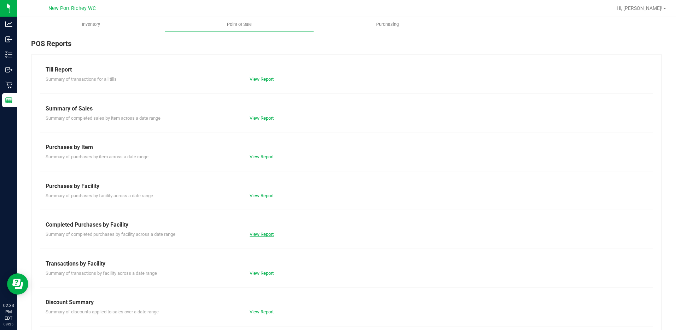
click at [262, 232] on link "View Report" at bounding box center [262, 233] width 24 height 5
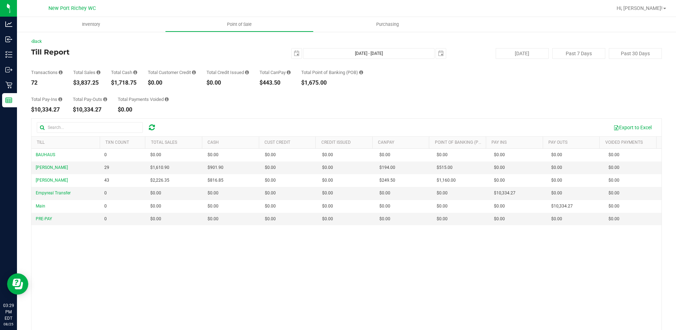
click at [429, 109] on div "Total Pay-Ins $10,334.27 Total Pay-Outs $10,334.27 Total Payments Voided $0.00" at bounding box center [346, 99] width 631 height 27
